Goal: Task Accomplishment & Management: Use online tool/utility

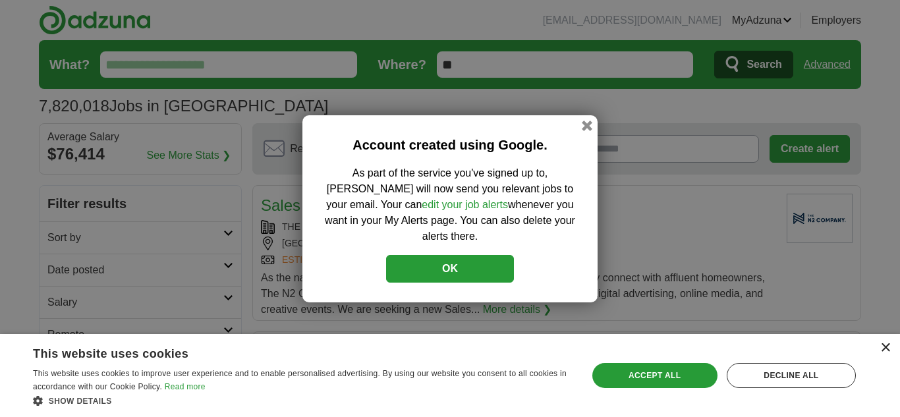
click at [886, 349] on div "×" at bounding box center [885, 348] width 10 height 10
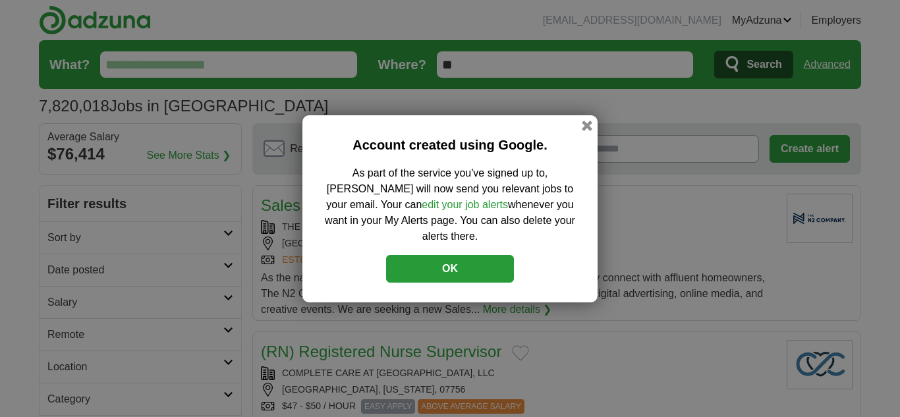
click at [575, 155] on h2 "Account created using Google." at bounding box center [450, 145] width 256 height 20
click at [587, 132] on button "button" at bounding box center [587, 125] width 14 height 14
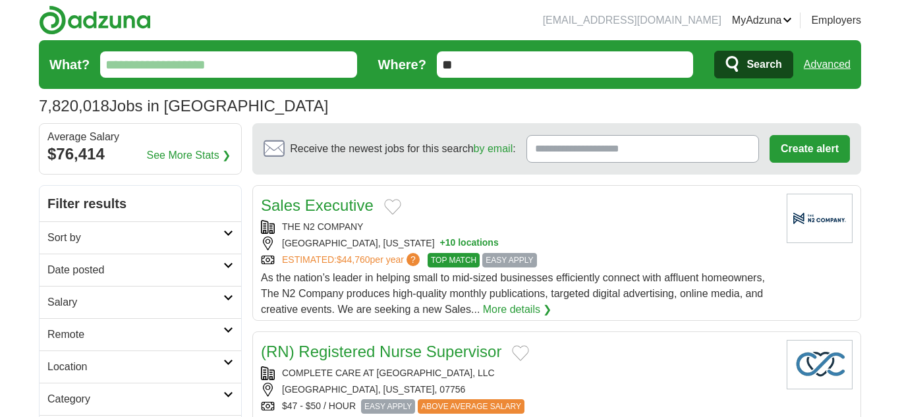
click at [498, 260] on span "EASY APPLY" at bounding box center [509, 260] width 54 height 14
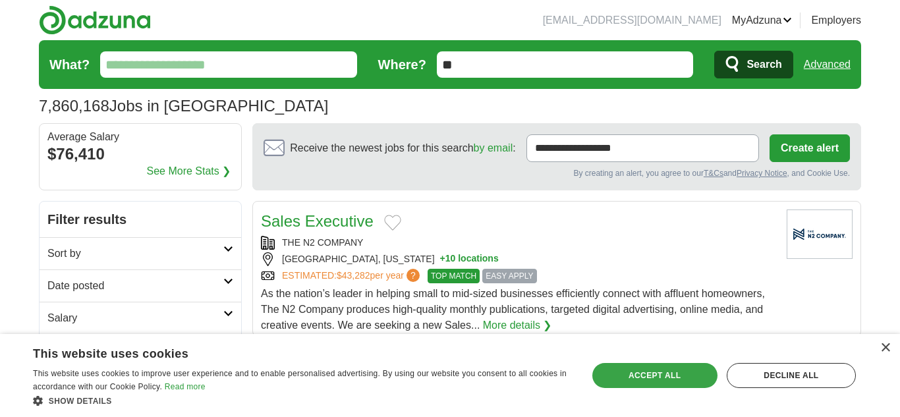
click at [668, 368] on div "Accept all" at bounding box center [654, 375] width 125 height 25
